Goal: Information Seeking & Learning: Learn about a topic

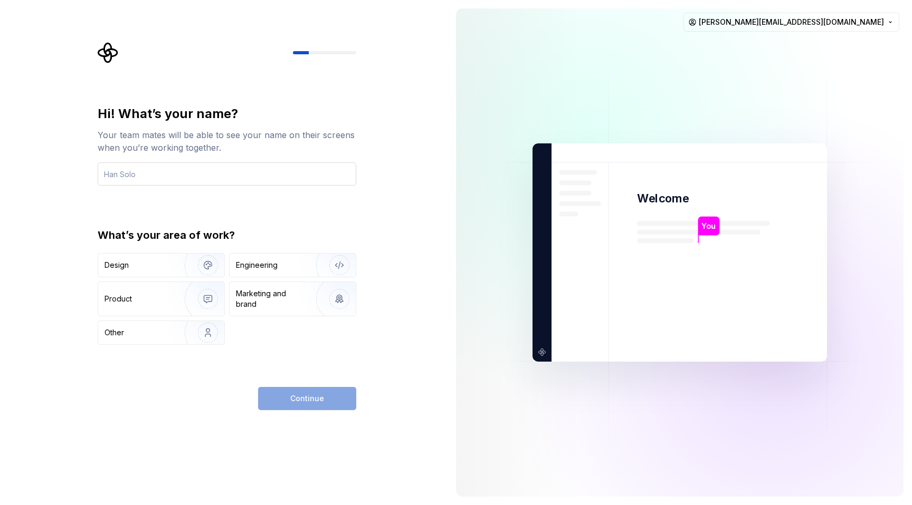
click at [206, 168] on input "text" at bounding box center [227, 174] width 259 height 23
type input "Shameer Shaik"
click at [289, 270] on div "Engineering" at bounding box center [278, 265] width 84 height 11
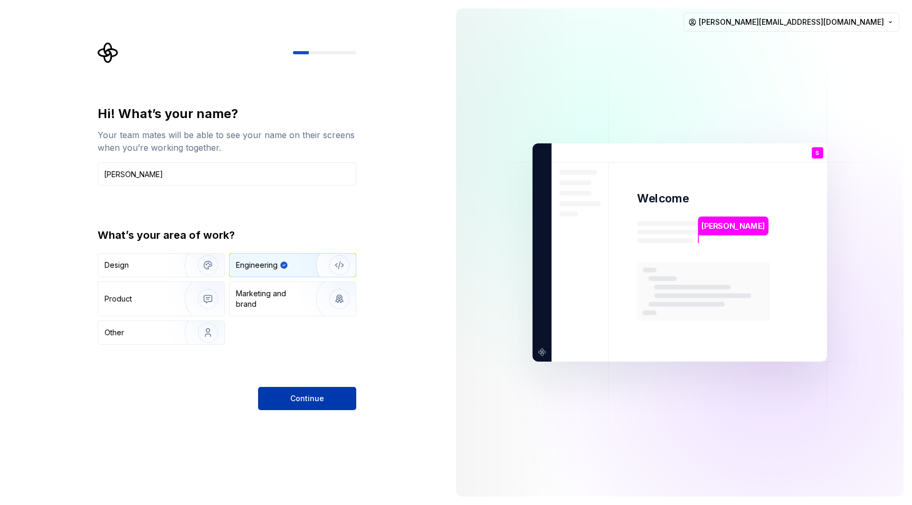
click at [320, 387] on button "Continue" at bounding box center [307, 398] width 98 height 23
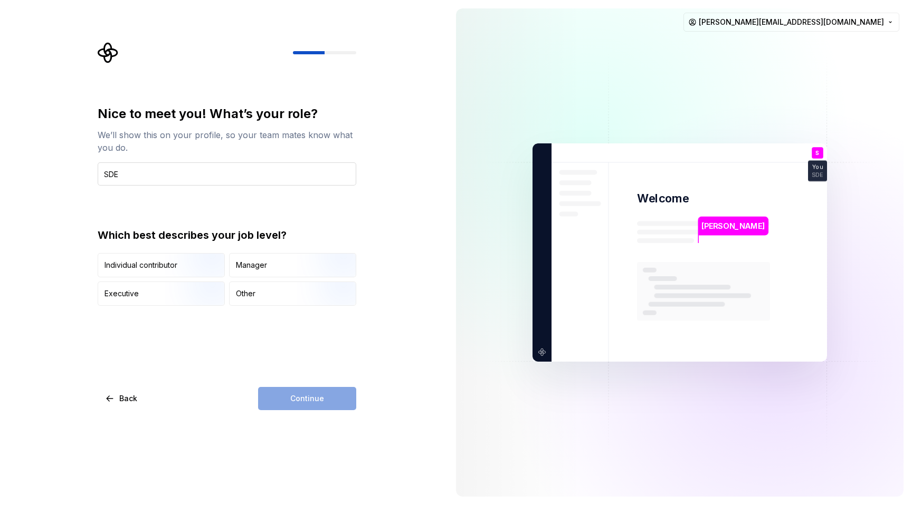
click at [104, 171] on input "SDE" at bounding box center [227, 174] width 259 height 23
type input "Sr SDE"
click at [193, 263] on img "button" at bounding box center [199, 278] width 68 height 71
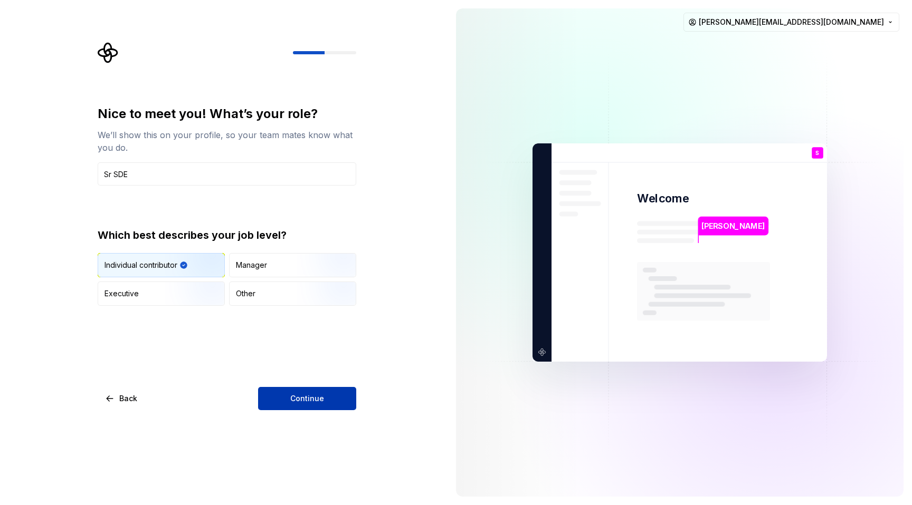
click at [320, 404] on button "Continue" at bounding box center [307, 398] width 98 height 23
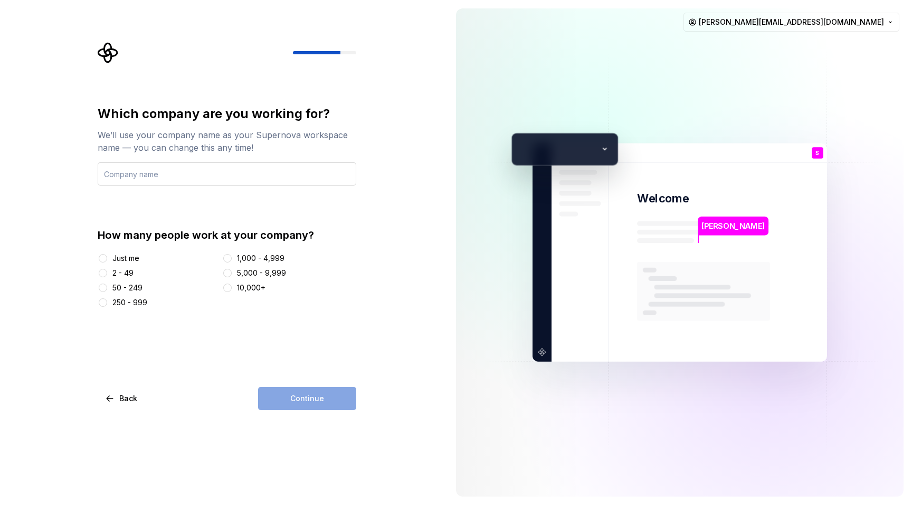
click at [173, 174] on input "text" at bounding box center [227, 174] width 259 height 23
type input "Unify Technologies"
click at [62, 212] on div "Which company are you working for? We’ll use your company name as your Supernov…" at bounding box center [223, 252] width 447 height 505
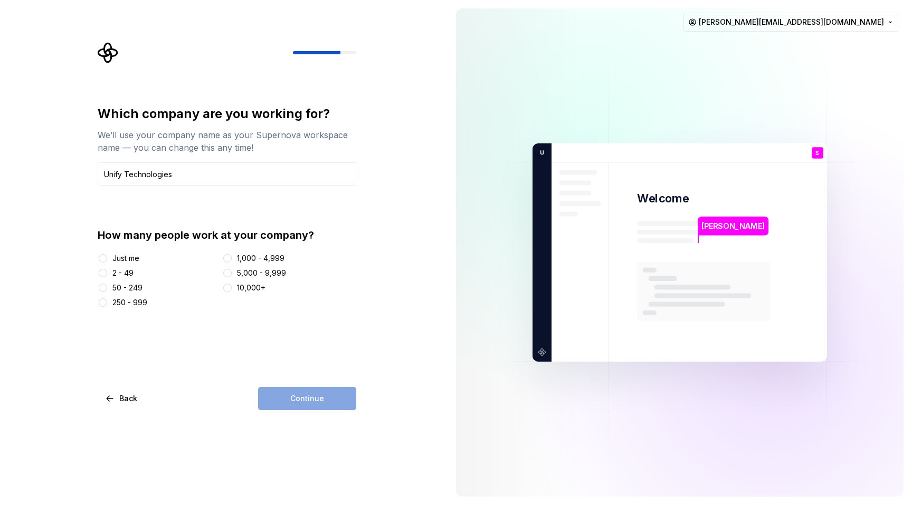
click at [135, 287] on div "50 - 249" at bounding box center [127, 288] width 30 height 11
click at [107, 287] on button "50 - 249" at bounding box center [103, 288] width 8 height 8
click at [289, 395] on button "Continue" at bounding box center [307, 398] width 98 height 23
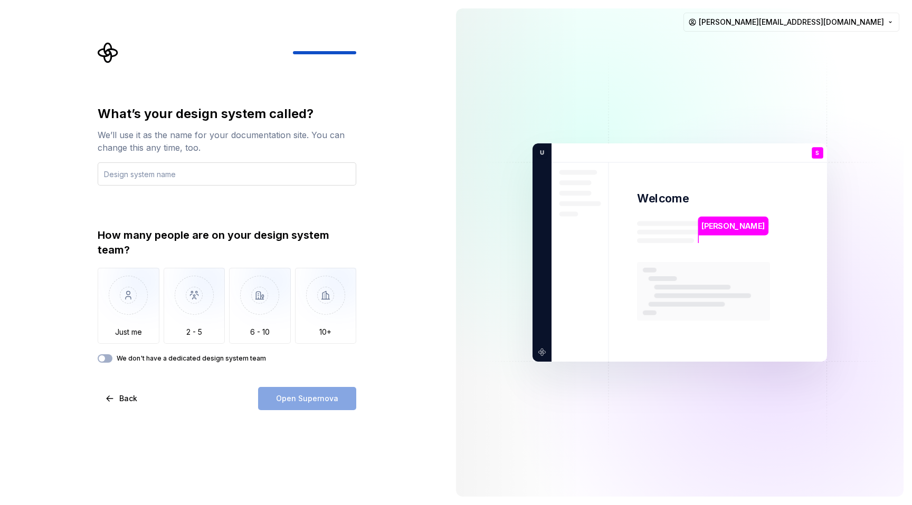
click at [145, 176] on input "text" at bounding box center [227, 174] width 259 height 23
click at [177, 175] on input "text" at bounding box center [227, 174] width 259 height 23
type input "A"
type input "Backend"
click at [113, 297] on img "button" at bounding box center [129, 303] width 62 height 71
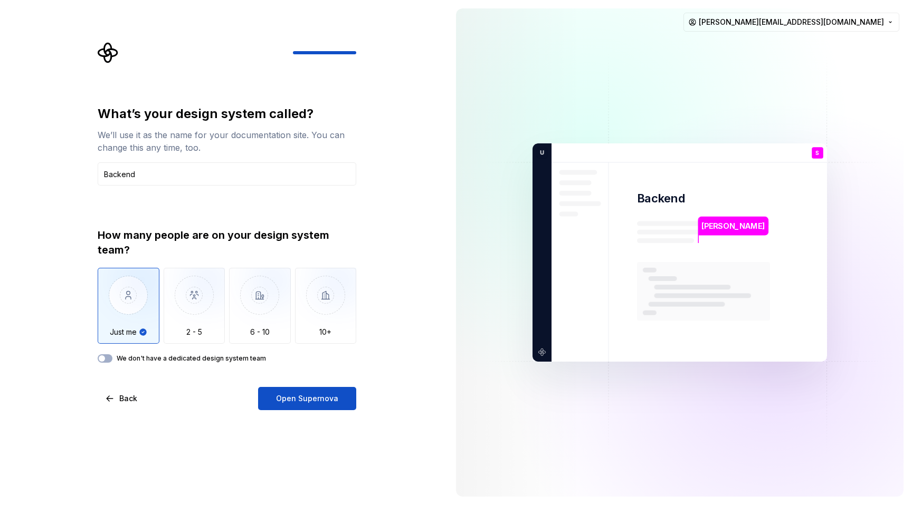
click at [113, 359] on div "We don't have a dedicated design system team" at bounding box center [227, 359] width 259 height 8
click at [103, 356] on span "button" at bounding box center [102, 359] width 6 height 6
click at [106, 357] on span "button" at bounding box center [108, 359] width 6 height 6
click at [300, 400] on span "Open Supernova" at bounding box center [307, 399] width 62 height 11
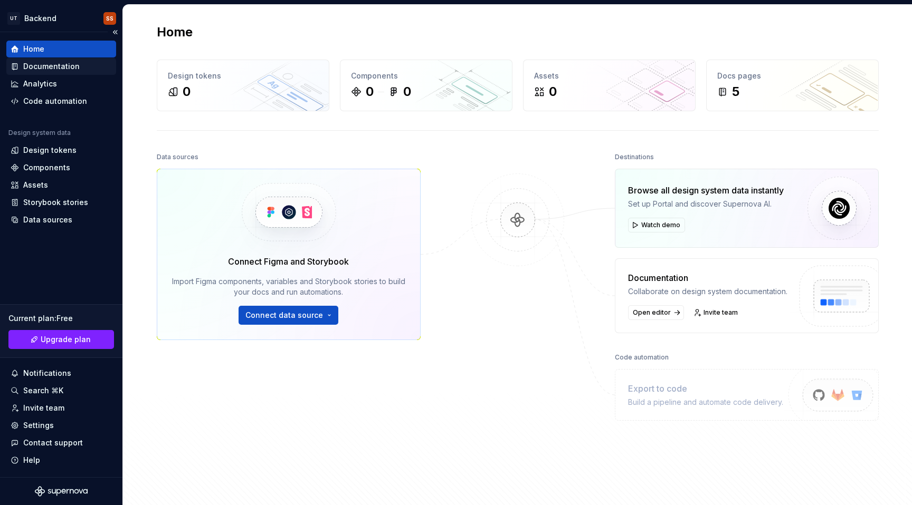
click at [59, 66] on div "Documentation" at bounding box center [51, 66] width 56 height 11
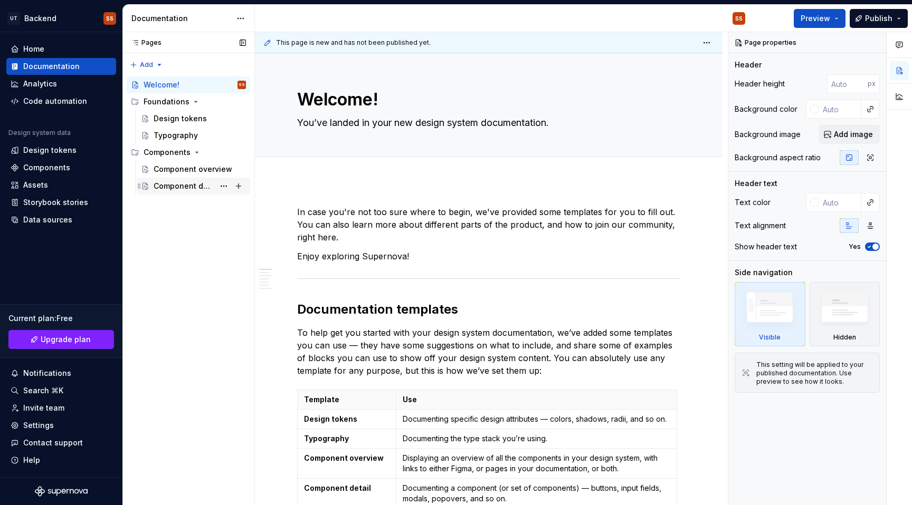
click at [175, 183] on div "Component detail" at bounding box center [184, 186] width 61 height 11
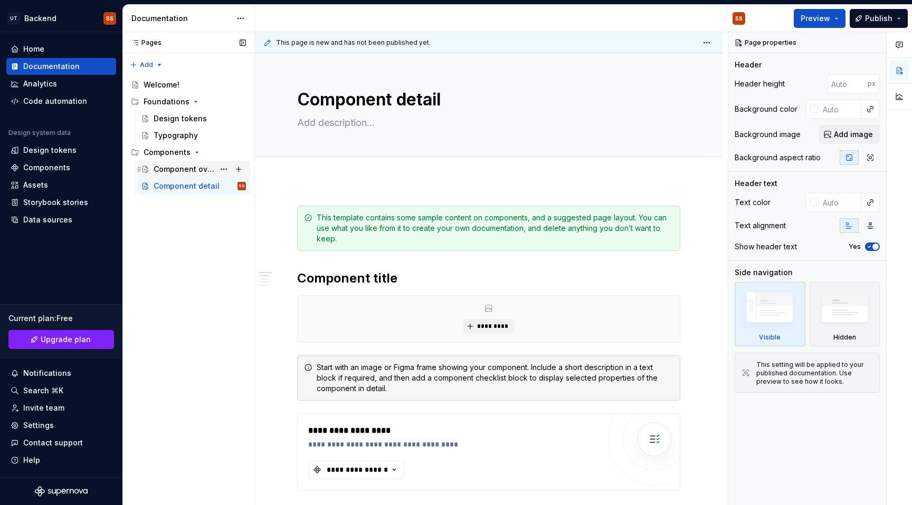
click at [184, 168] on div "Component overview" at bounding box center [184, 169] width 61 height 11
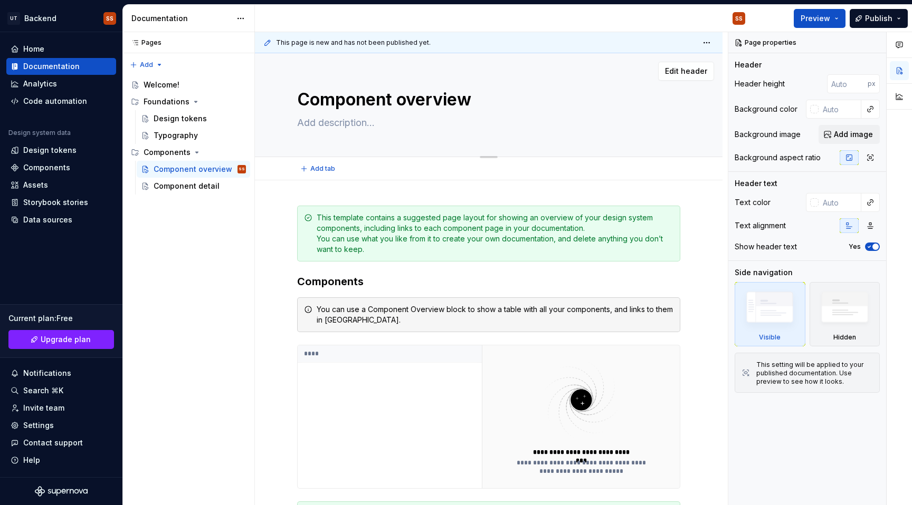
type textarea "*"
